Goal: Find contact information: Find contact information

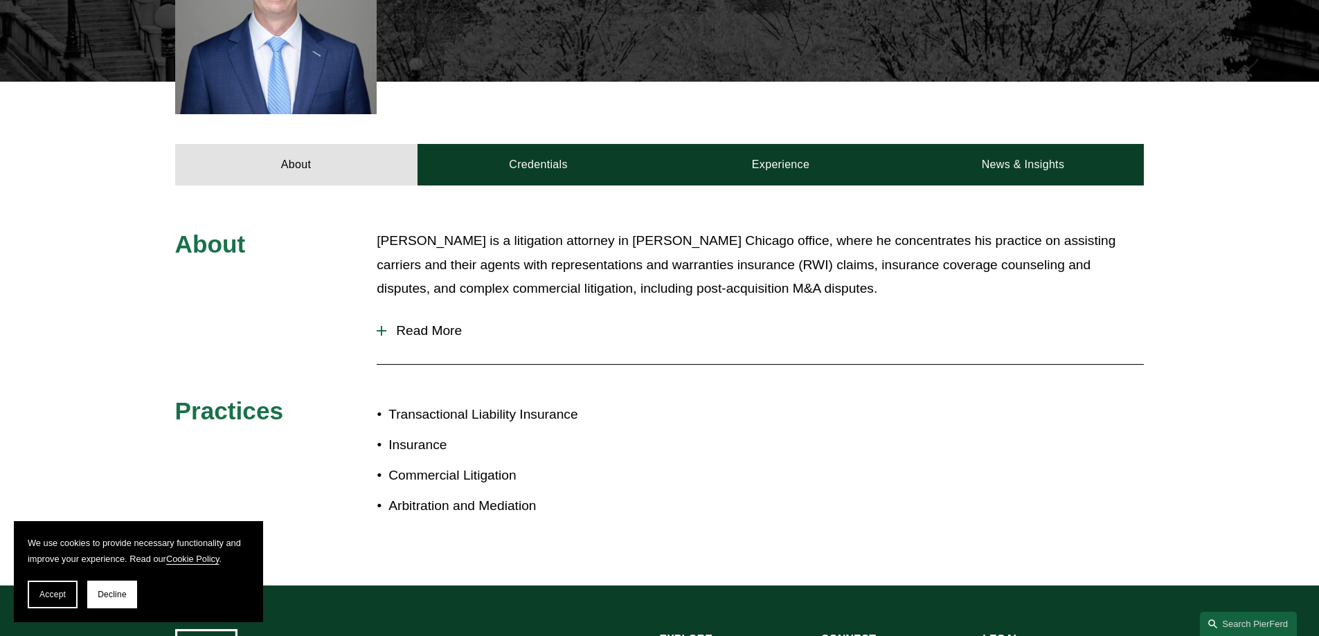
scroll to position [554, 0]
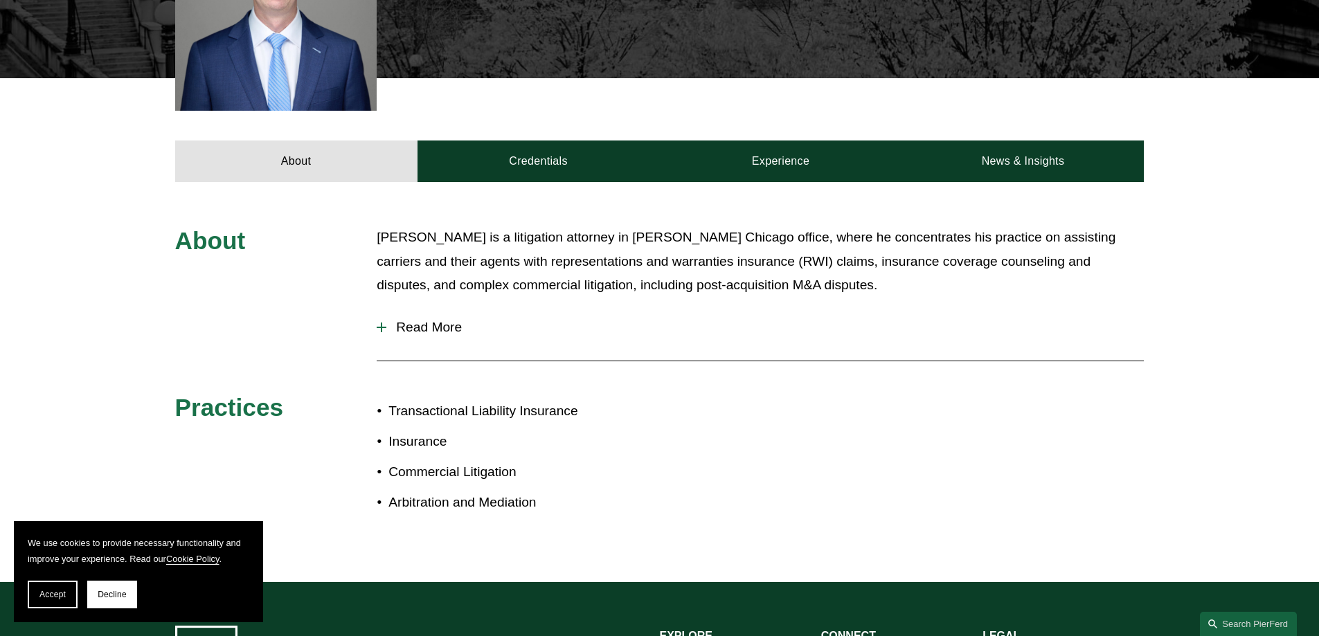
click at [456, 320] on span "Read More" at bounding box center [764, 327] width 757 height 15
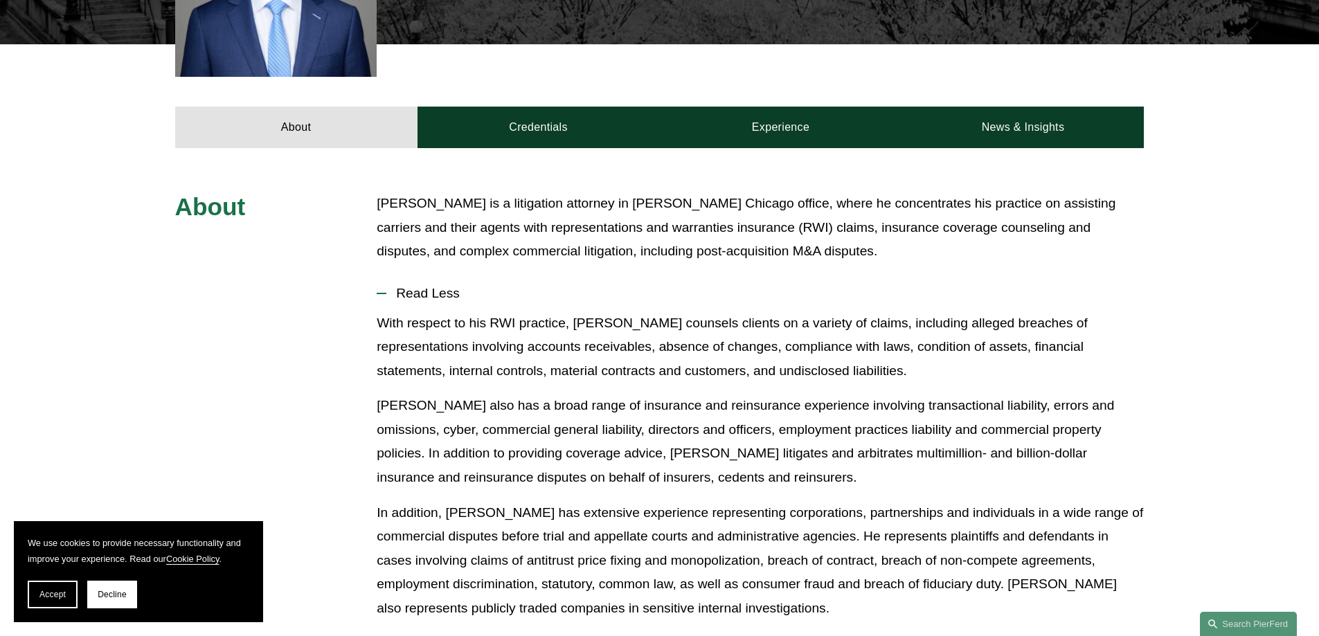
scroll to position [415, 0]
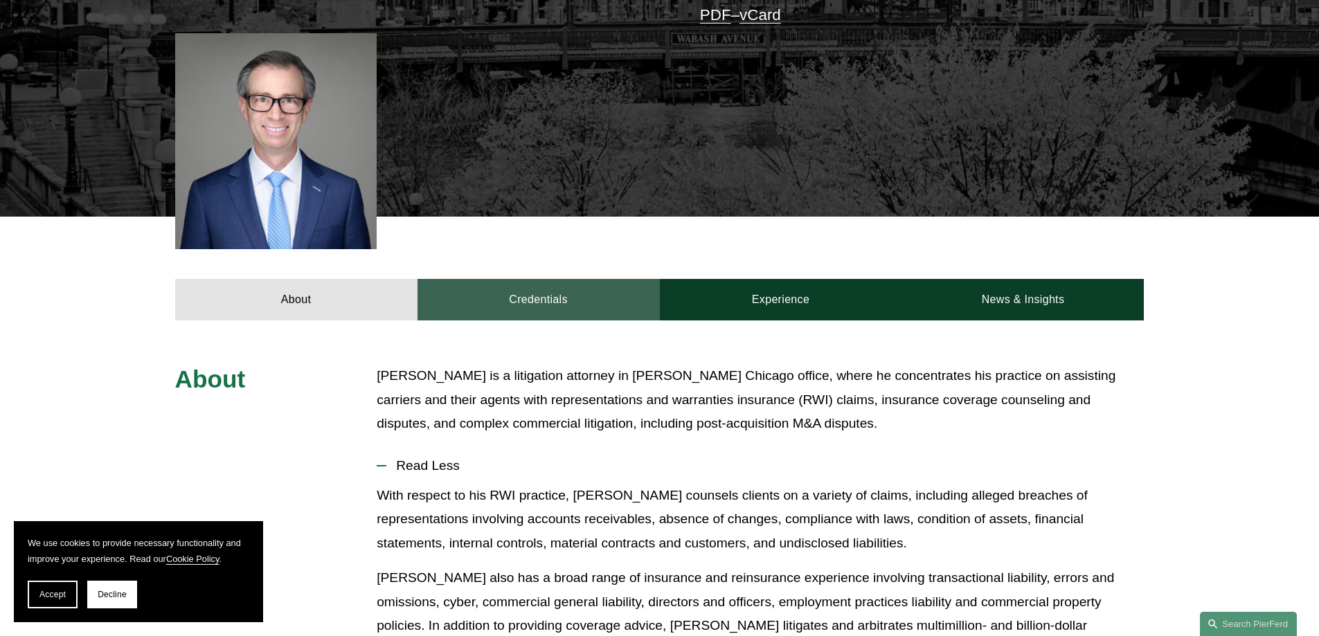
click at [584, 290] on link "Credentials" at bounding box center [538, 300] width 242 height 42
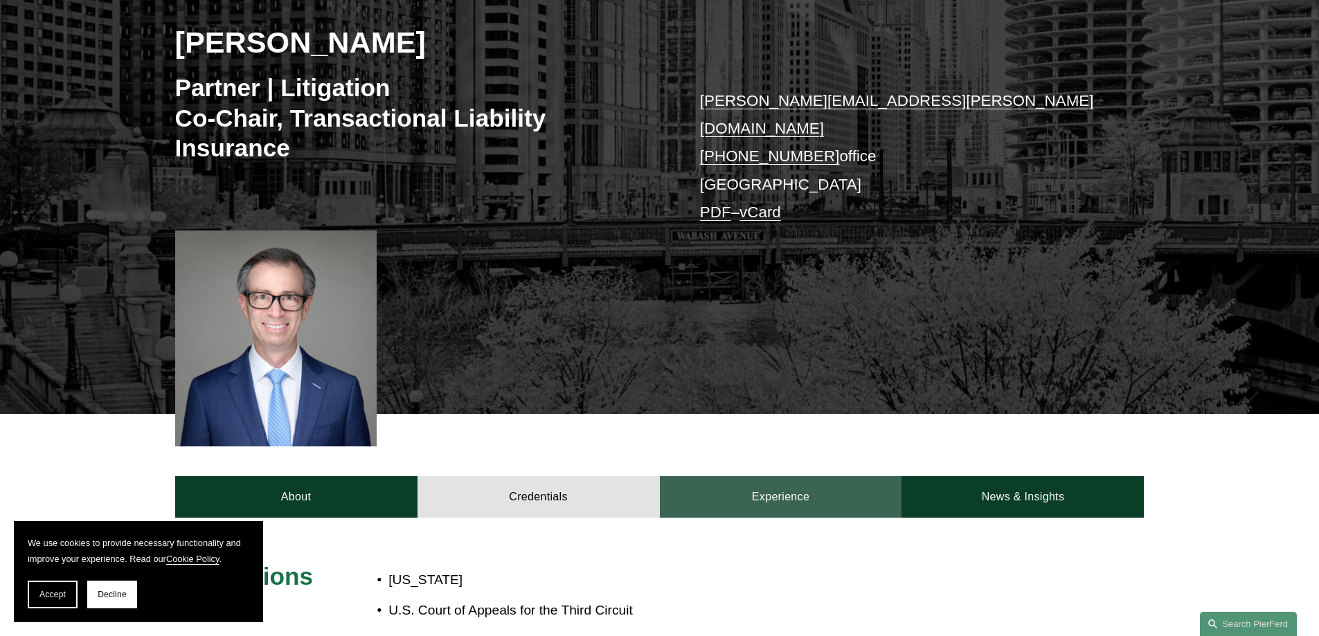
scroll to position [277, 0]
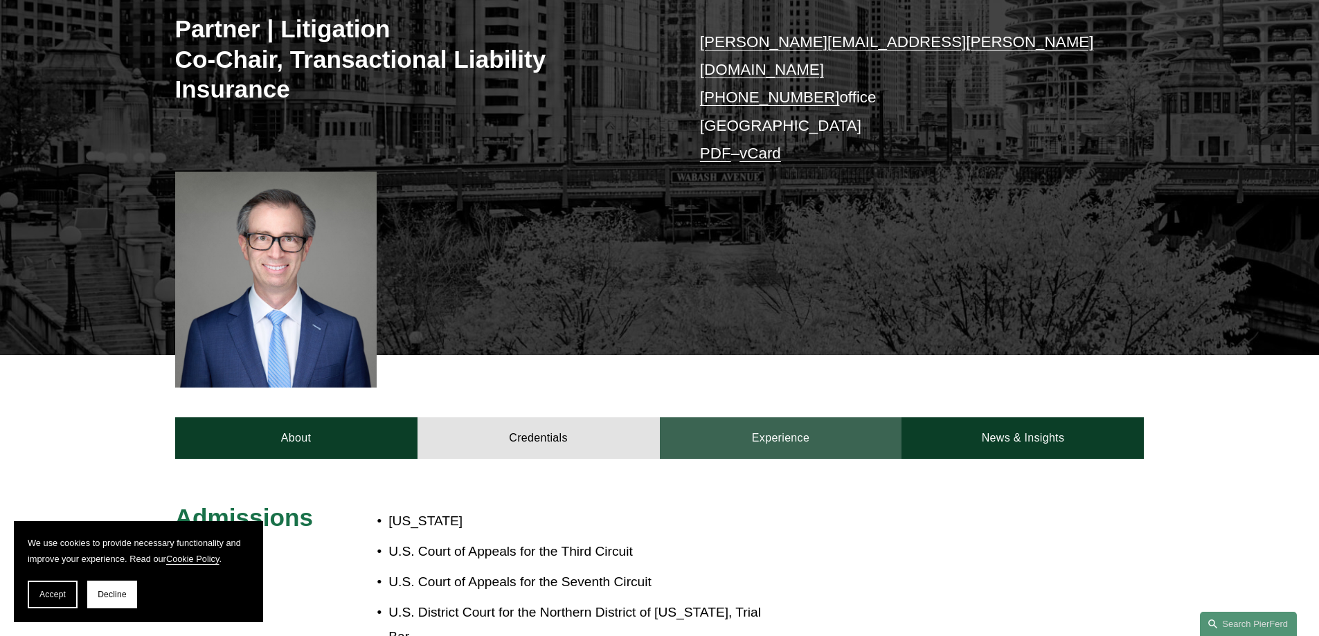
click at [757, 433] on link "Experience" at bounding box center [781, 438] width 242 height 42
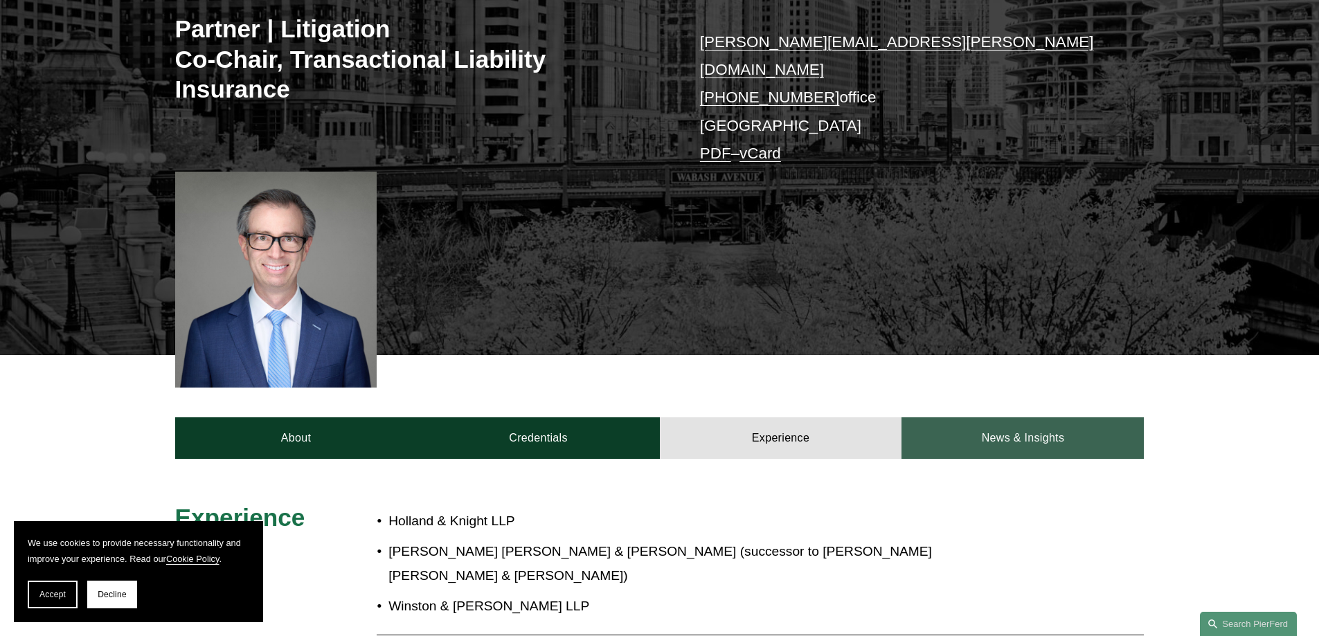
click at [1016, 422] on link "News & Insights" at bounding box center [1022, 438] width 242 height 42
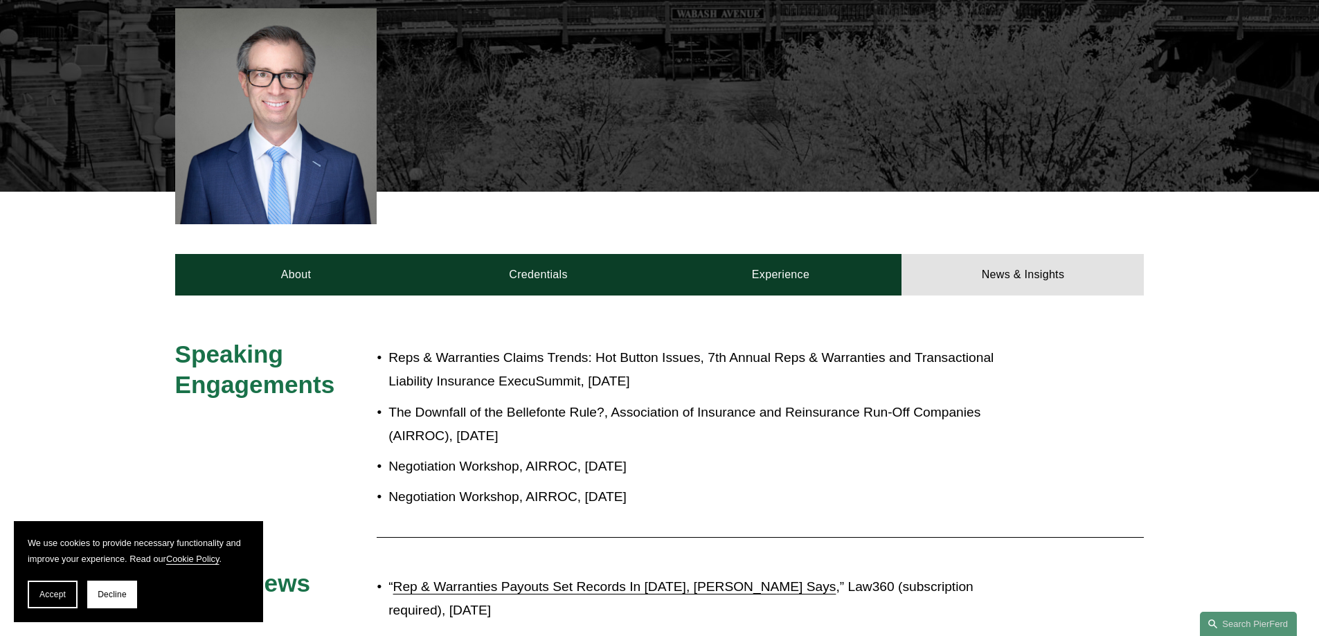
scroll to position [485, 0]
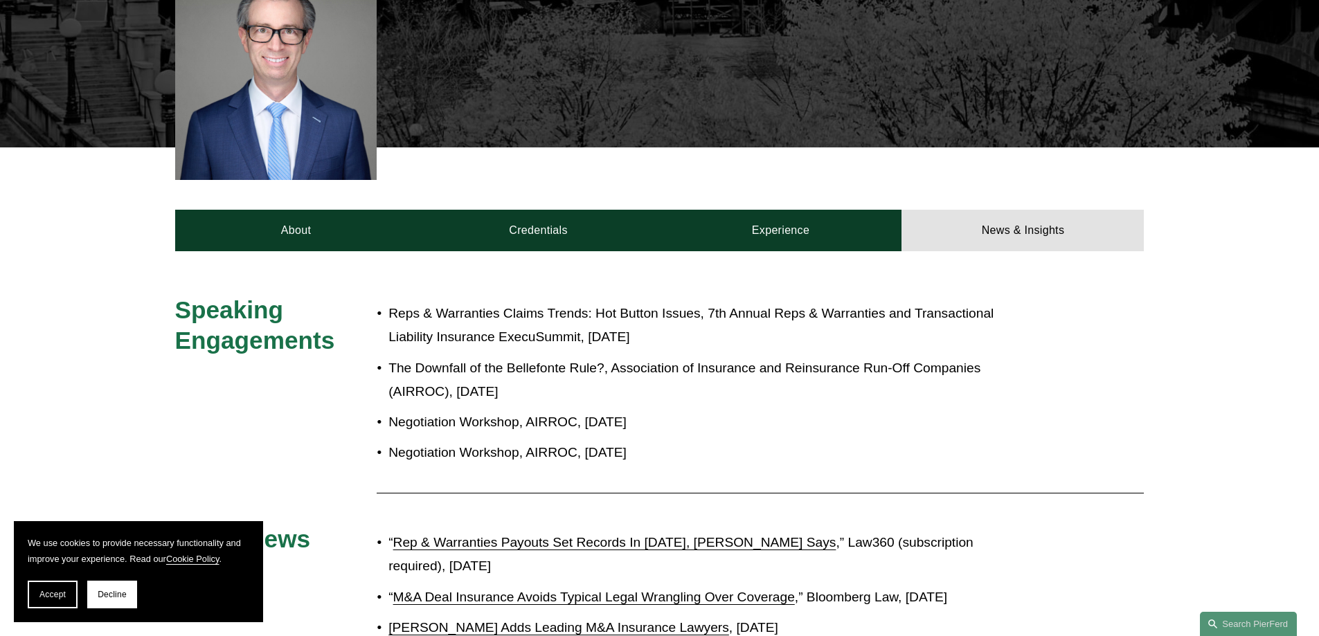
click at [43, 593] on span "Accept" at bounding box center [52, 595] width 26 height 10
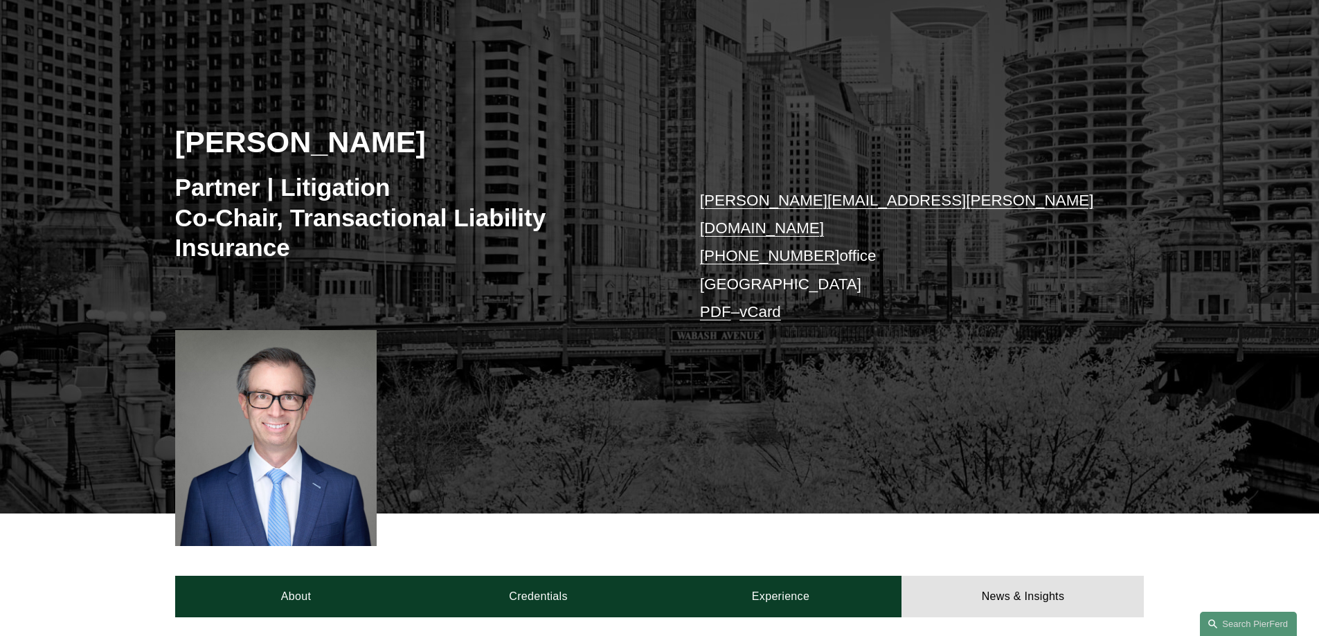
scroll to position [0, 0]
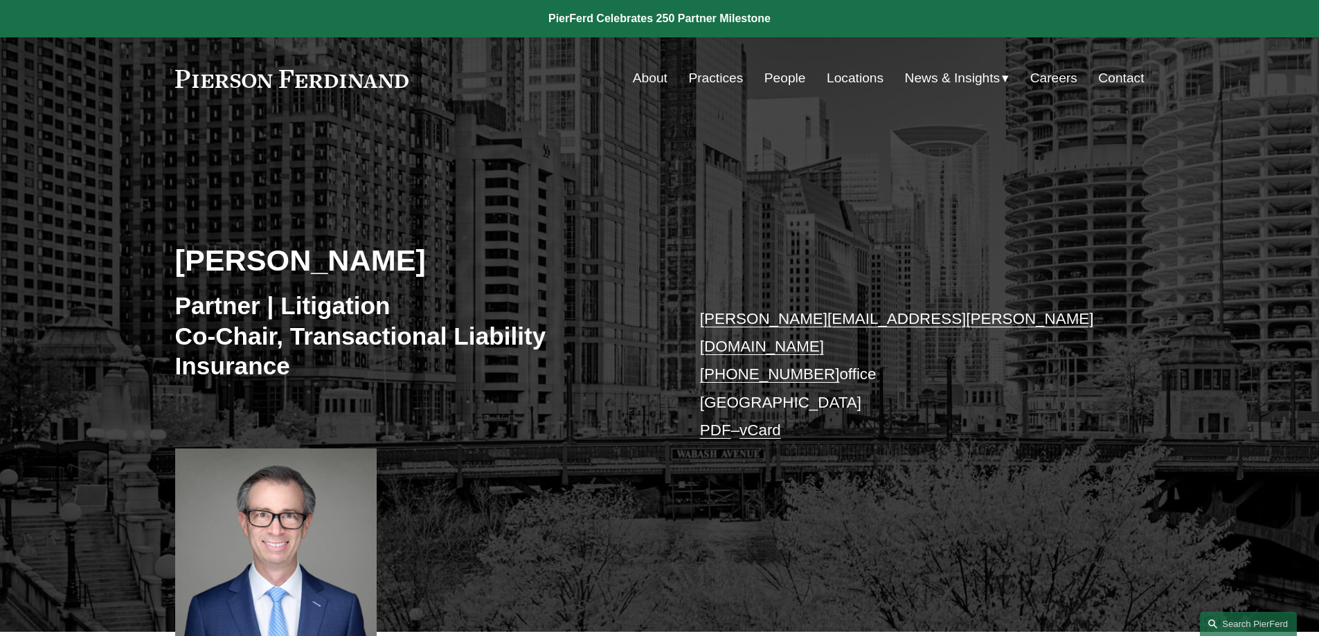
click at [644, 75] on link "About" at bounding box center [650, 78] width 35 height 26
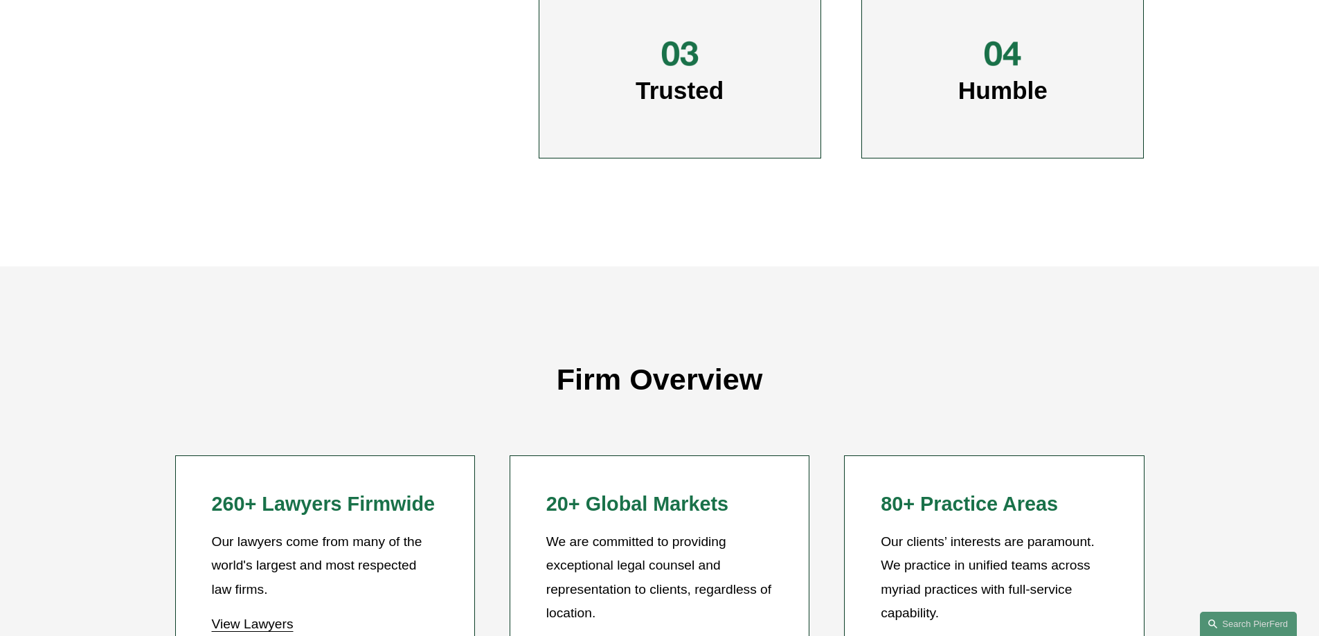
scroll to position [1098, 0]
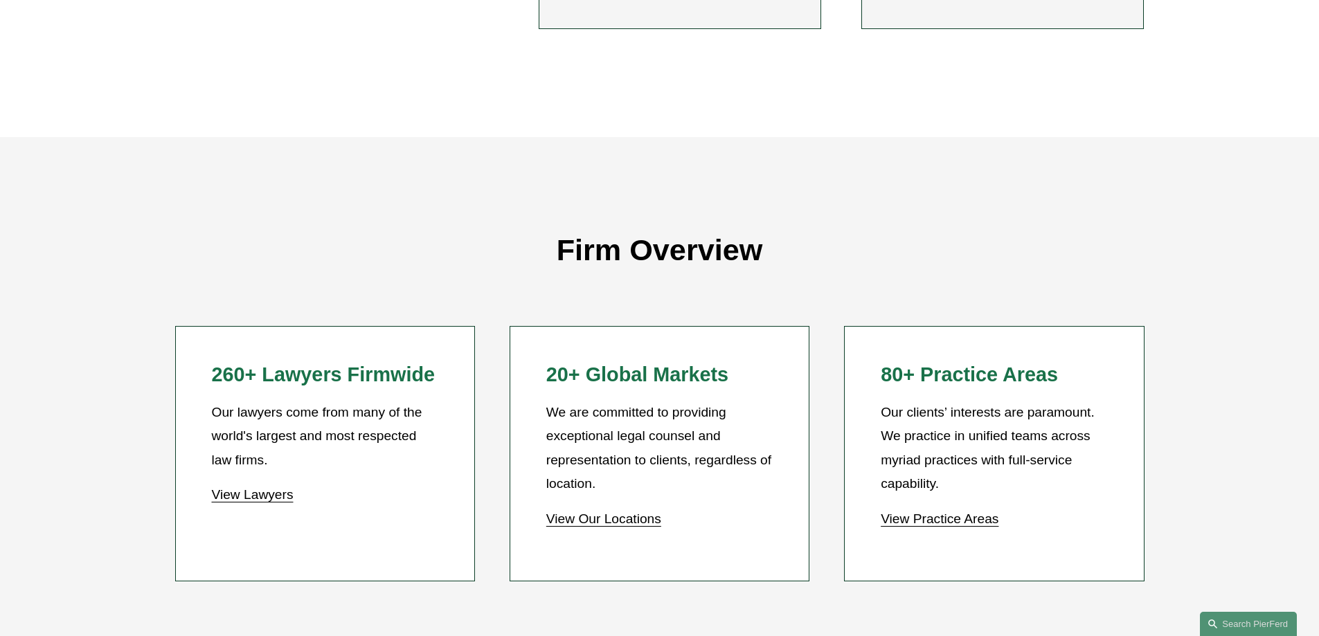
click at [652, 519] on link "View Our Locations" at bounding box center [603, 519] width 115 height 15
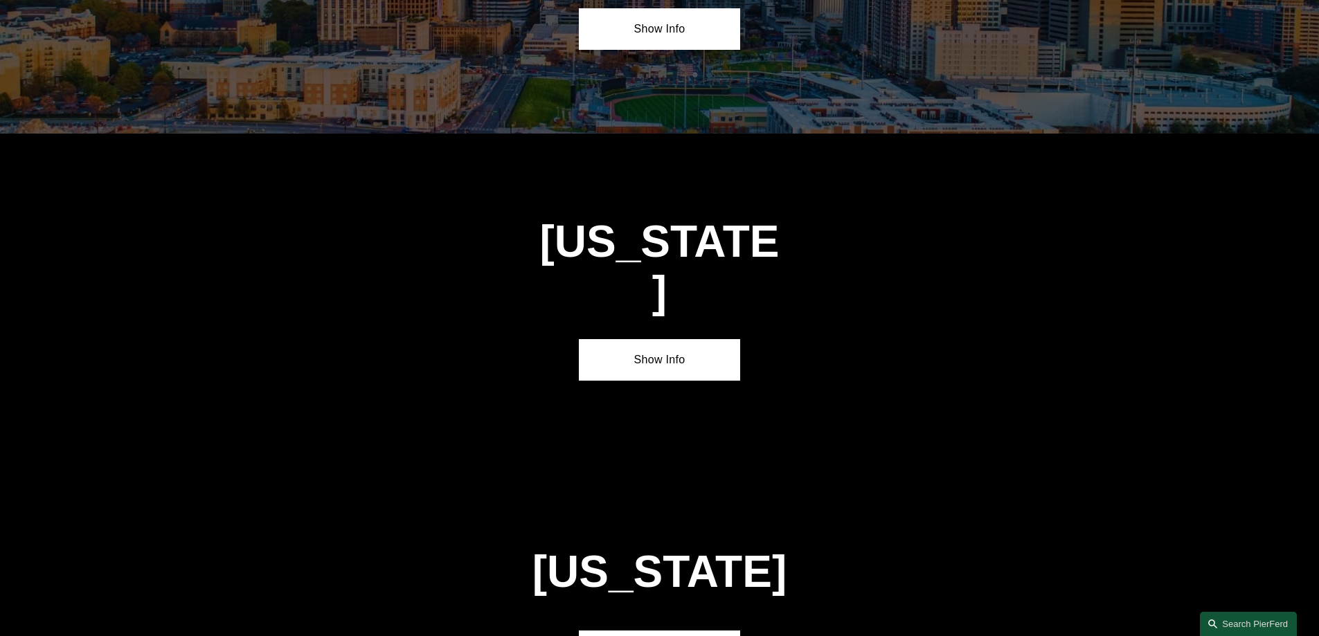
scroll to position [4085, 0]
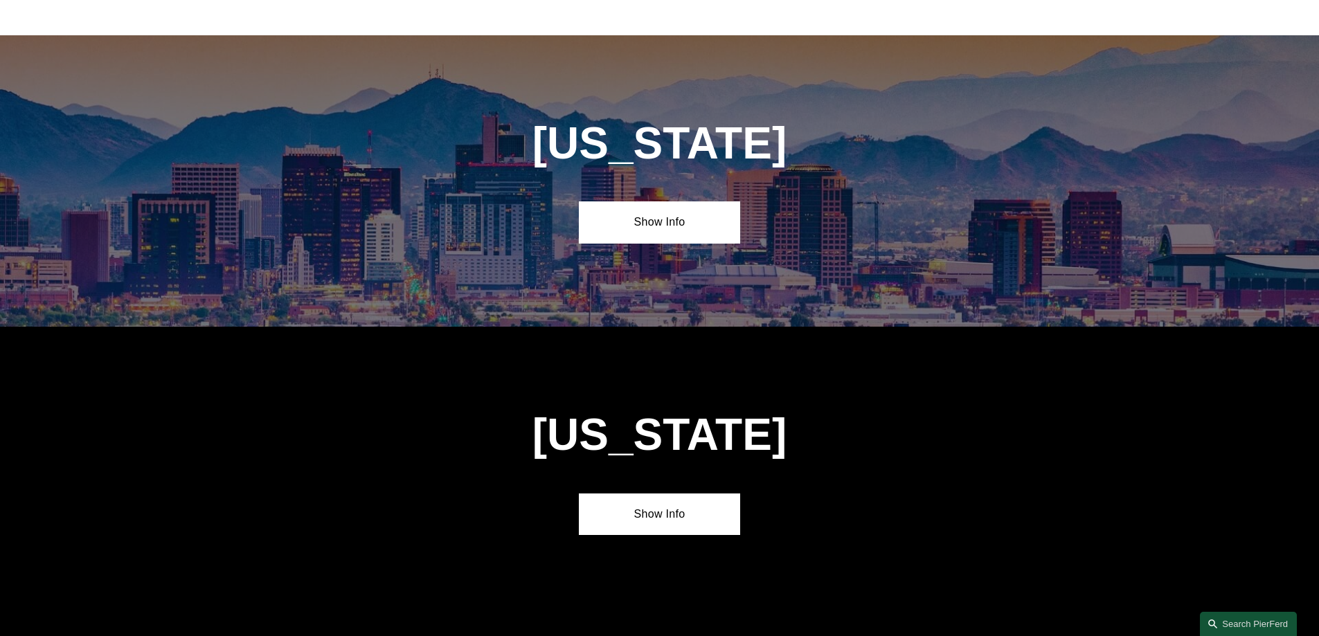
scroll to position [485, 0]
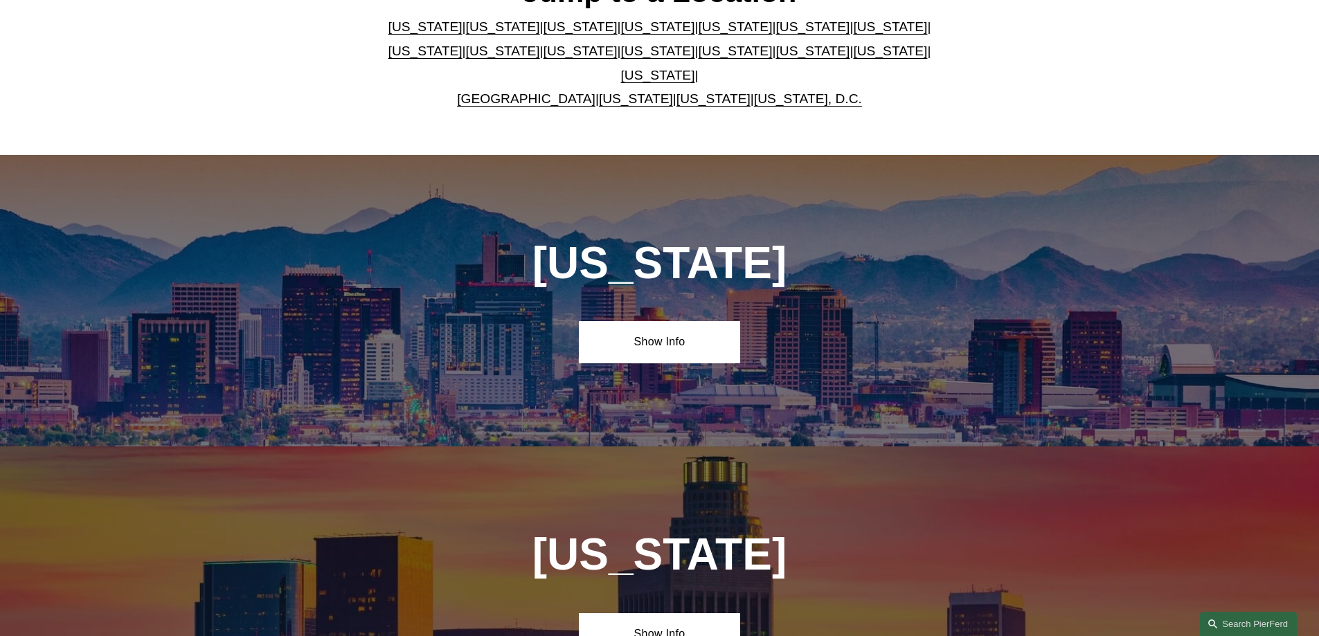
click at [853, 27] on link "[US_STATE]" at bounding box center [890, 26] width 74 height 15
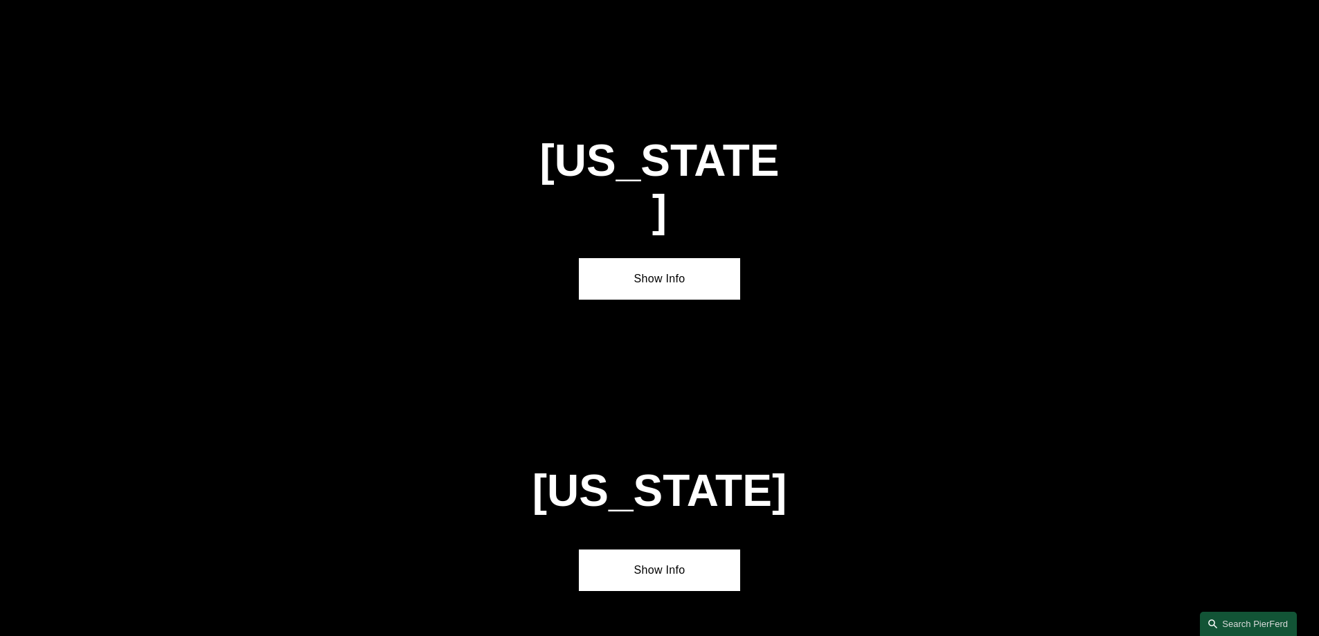
scroll to position [2379, 0]
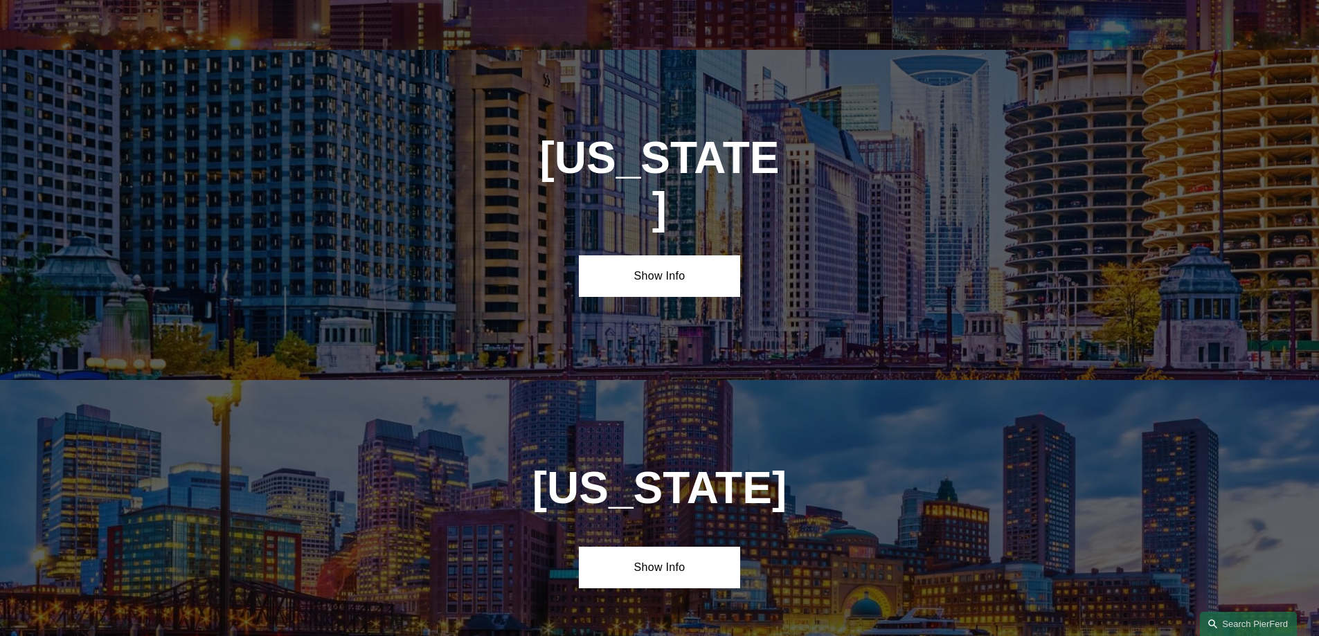
click at [692, 212] on div "[US_STATE] Show Info" at bounding box center [659, 215] width 1319 height 330
click at [692, 255] on link "Show Info" at bounding box center [659, 276] width 161 height 42
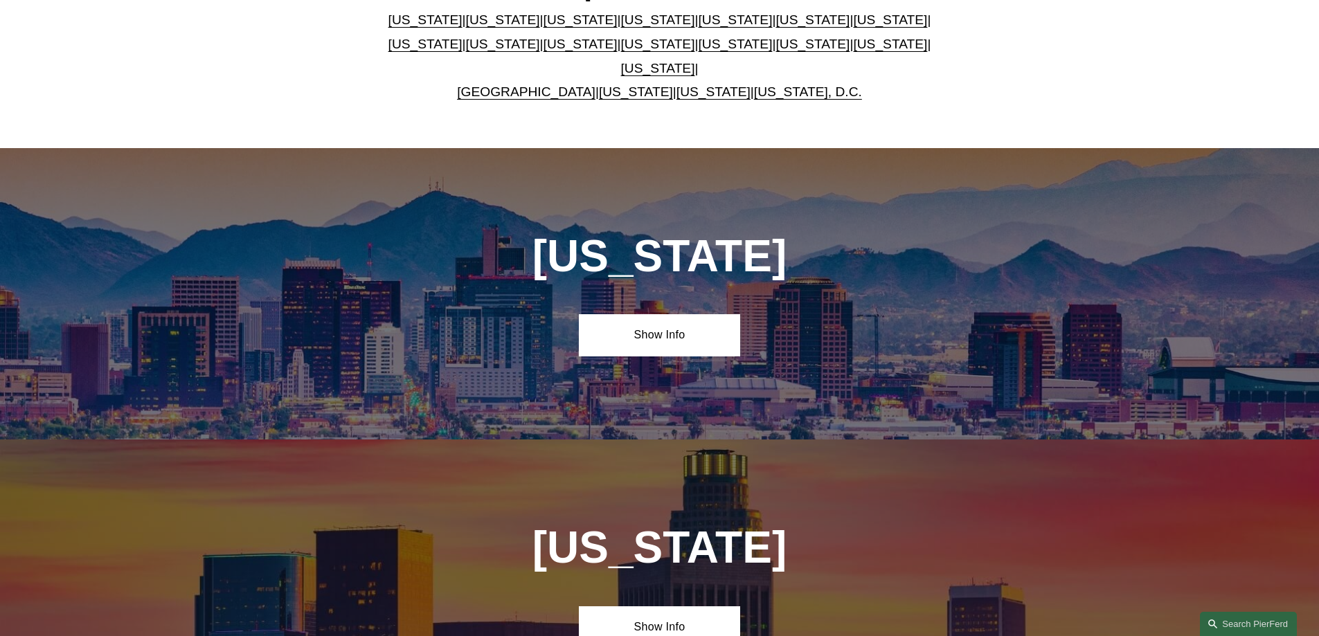
scroll to position [485, 0]
